Goal: Transaction & Acquisition: Download file/media

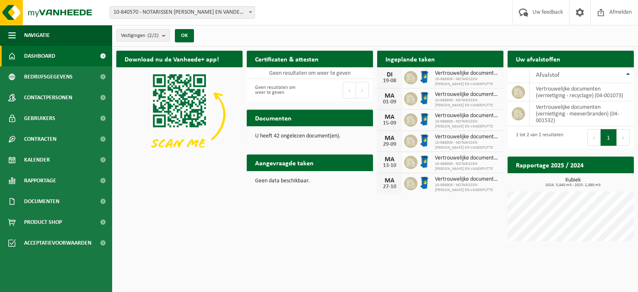
click at [346, 132] on span "Bekijk uw documenten" at bounding box center [332, 134] width 52 height 5
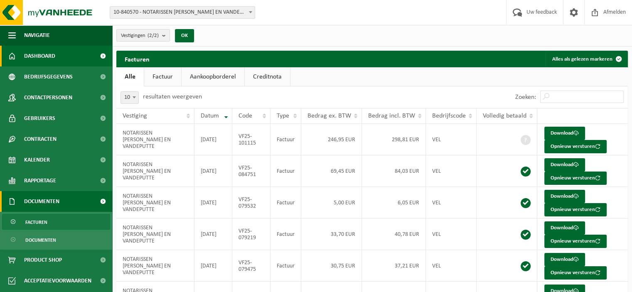
click at [37, 59] on span "Dashboard" at bounding box center [39, 56] width 31 height 21
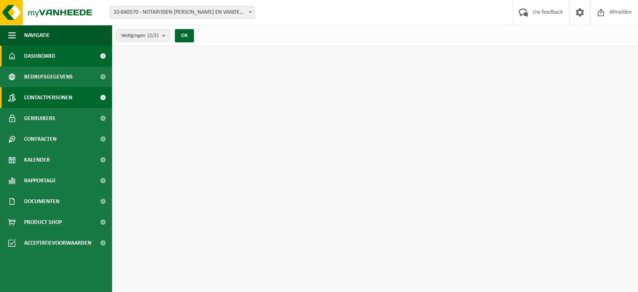
click at [54, 99] on span "Contactpersonen" at bounding box center [48, 97] width 48 height 21
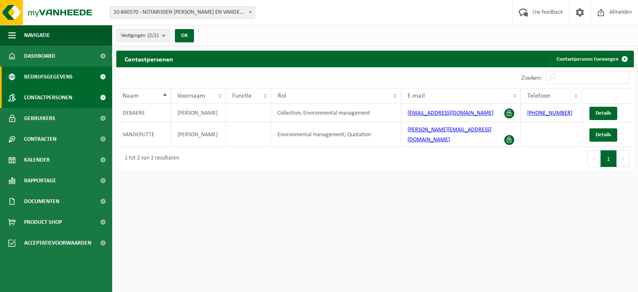
click at [31, 79] on span "Bedrijfsgegevens" at bounding box center [48, 76] width 49 height 21
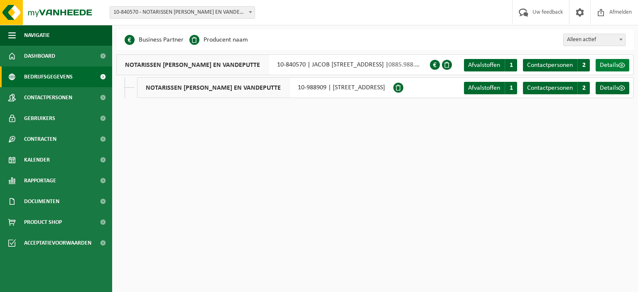
click at [621, 66] on span at bounding box center [622, 65] width 7 height 7
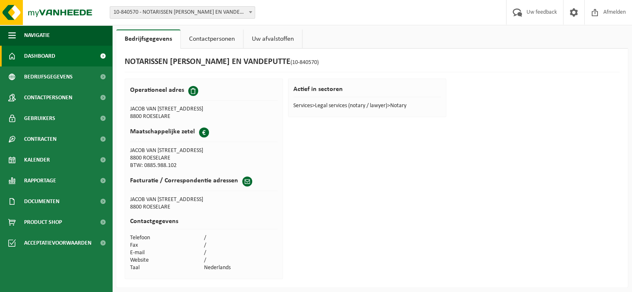
click at [41, 58] on span "Dashboard" at bounding box center [39, 56] width 31 height 21
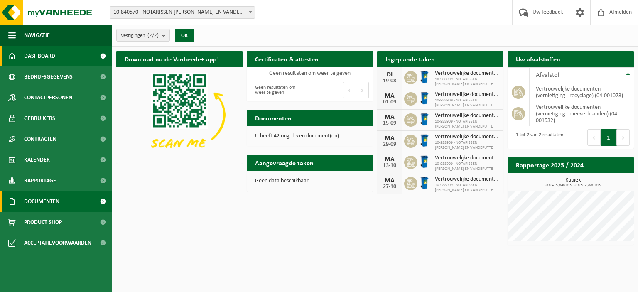
click at [33, 200] on span "Documenten" at bounding box center [41, 201] width 35 height 21
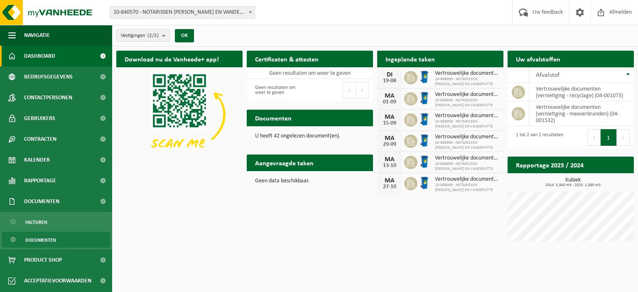
click at [38, 239] on span "Documenten" at bounding box center [40, 240] width 31 height 16
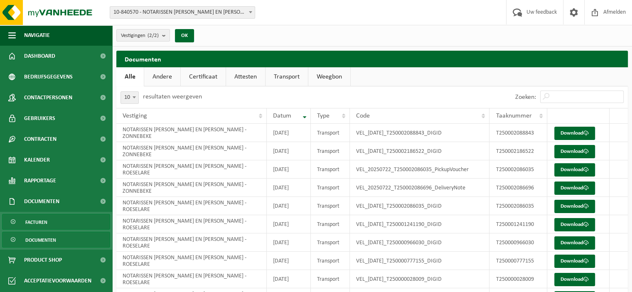
click at [53, 223] on link "Facturen" at bounding box center [56, 222] width 108 height 16
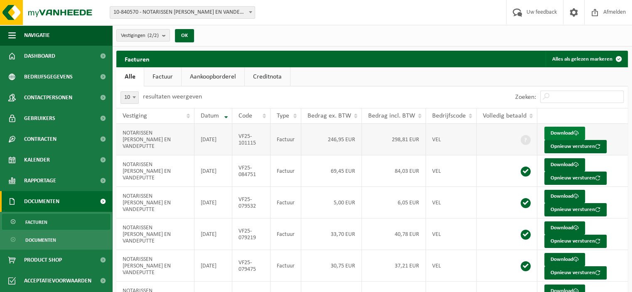
click at [558, 131] on link "Download" at bounding box center [564, 133] width 41 height 13
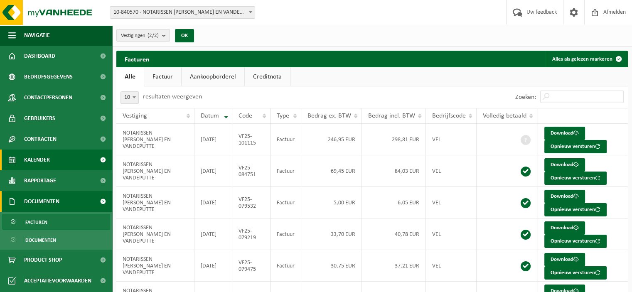
click at [46, 162] on span "Kalender" at bounding box center [37, 160] width 26 height 21
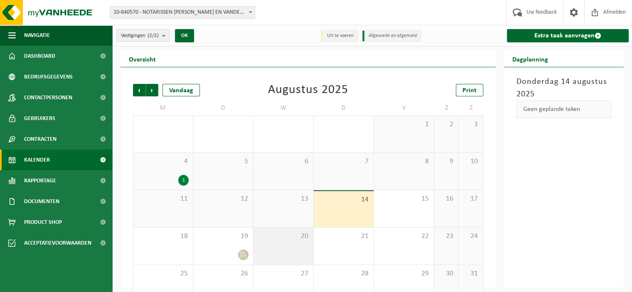
scroll to position [18, 0]
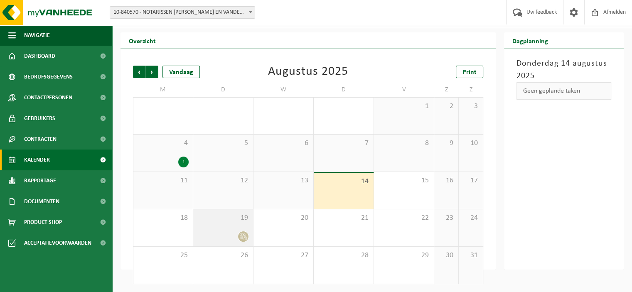
click at [223, 236] on div at bounding box center [223, 236] width 52 height 11
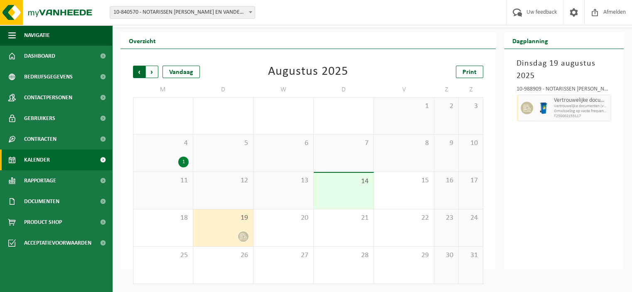
click at [151, 70] on span "Volgende" at bounding box center [152, 72] width 12 height 12
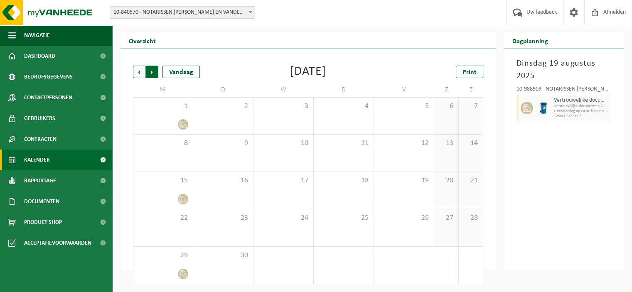
click at [138, 73] on span "Vorige" at bounding box center [139, 72] width 12 height 12
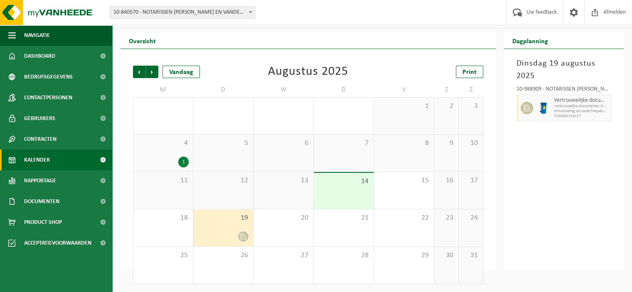
click at [582, 161] on div "[DATE] 10-988909 - NOTARISSEN [PERSON_NAME] EN VANDEPUTTE - ZONNEBEKE Vertrouwe…" at bounding box center [564, 159] width 120 height 221
click at [229, 236] on div at bounding box center [223, 236] width 52 height 11
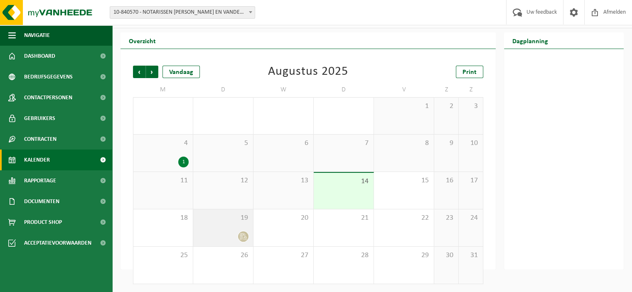
click at [230, 222] on span "19" at bounding box center [223, 218] width 52 height 9
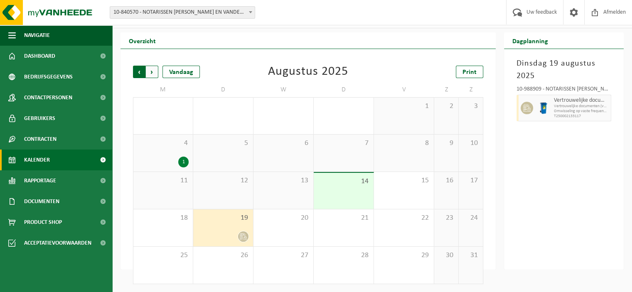
click at [153, 69] on span "Volgende" at bounding box center [152, 72] width 12 height 12
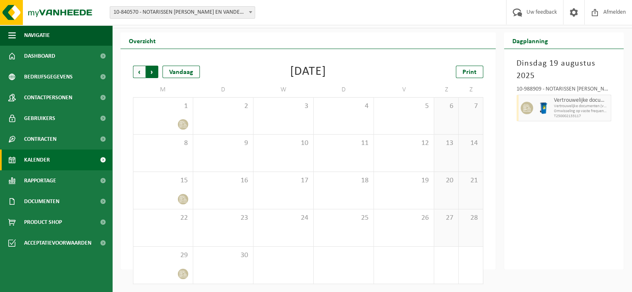
click at [143, 68] on span "Vorige" at bounding box center [139, 72] width 12 height 12
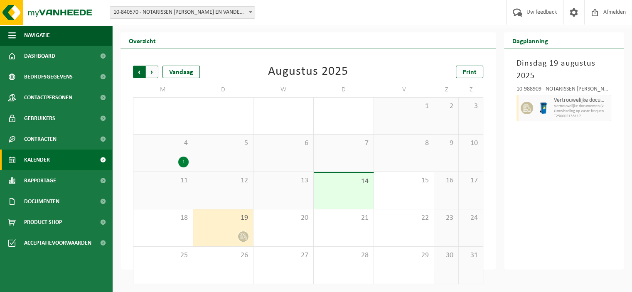
click at [151, 71] on span "Volgende" at bounding box center [152, 72] width 12 height 12
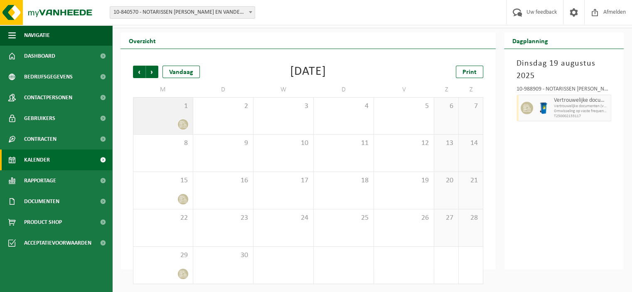
click at [171, 123] on div at bounding box center [163, 124] width 51 height 11
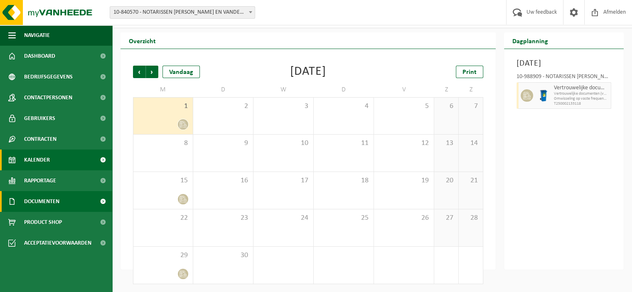
click at [44, 197] on span "Documenten" at bounding box center [41, 201] width 35 height 21
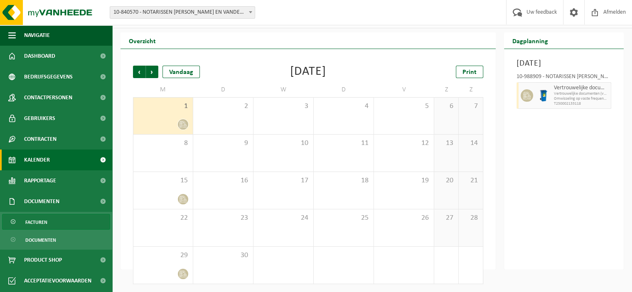
click at [39, 221] on span "Facturen" at bounding box center [36, 222] width 22 height 16
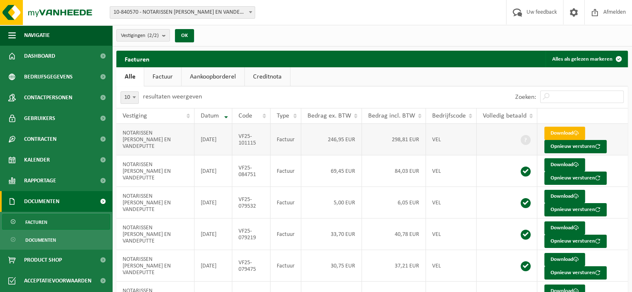
click at [557, 131] on link "Download" at bounding box center [564, 133] width 41 height 13
